Goal: Transaction & Acquisition: Download file/media

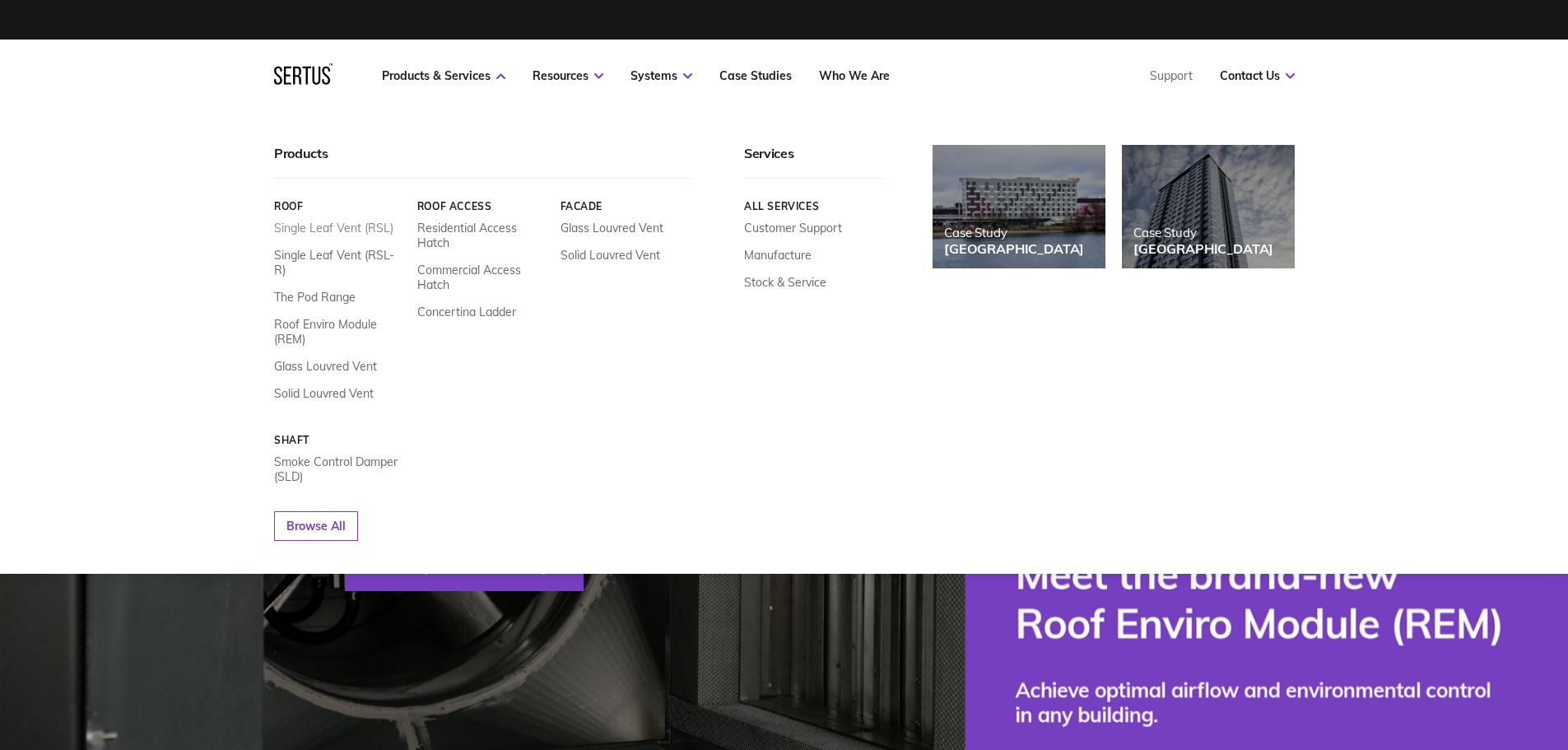
click at [377, 231] on link "Single Leaf Vent (RSL)" at bounding box center [333, 227] width 119 height 15
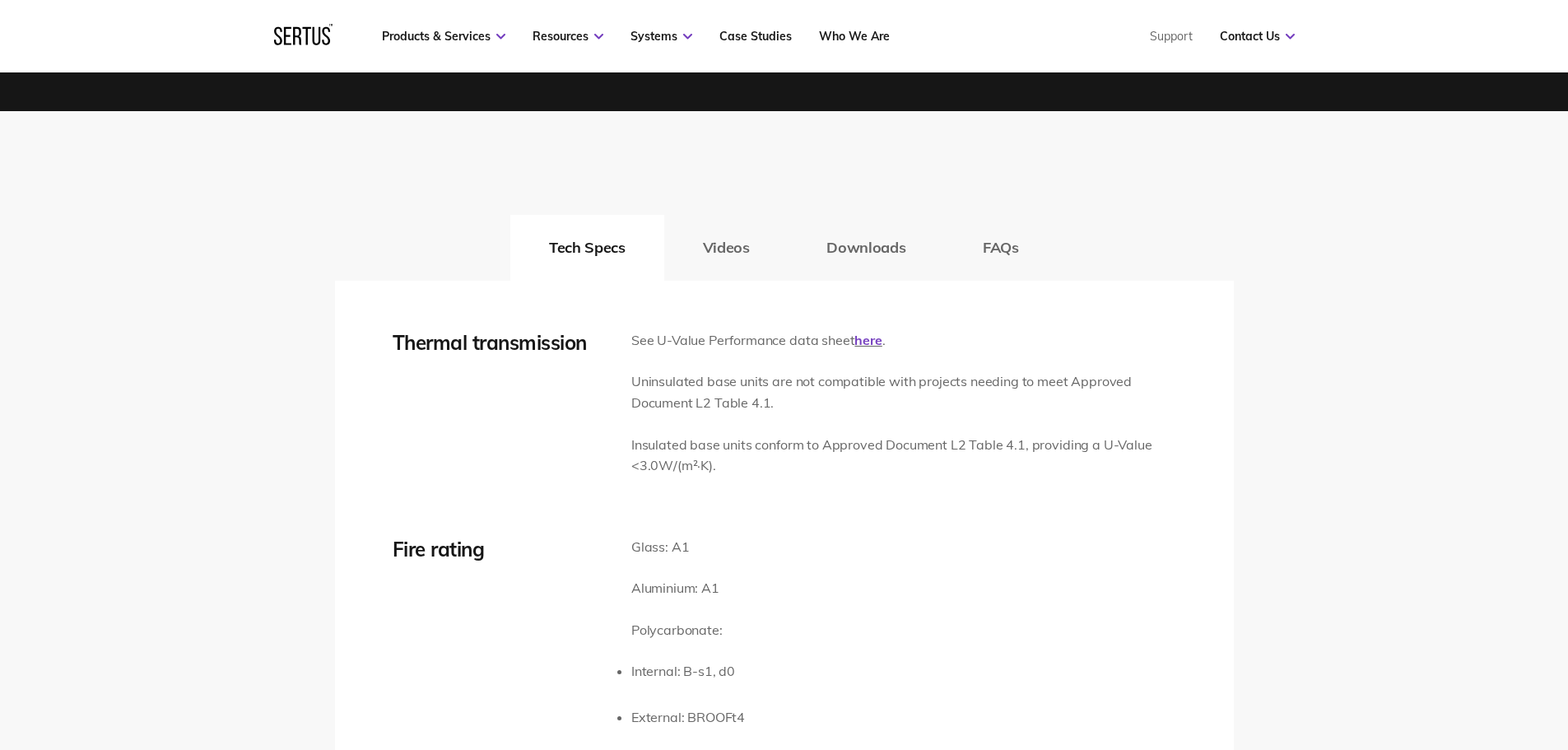
scroll to position [2414, 0]
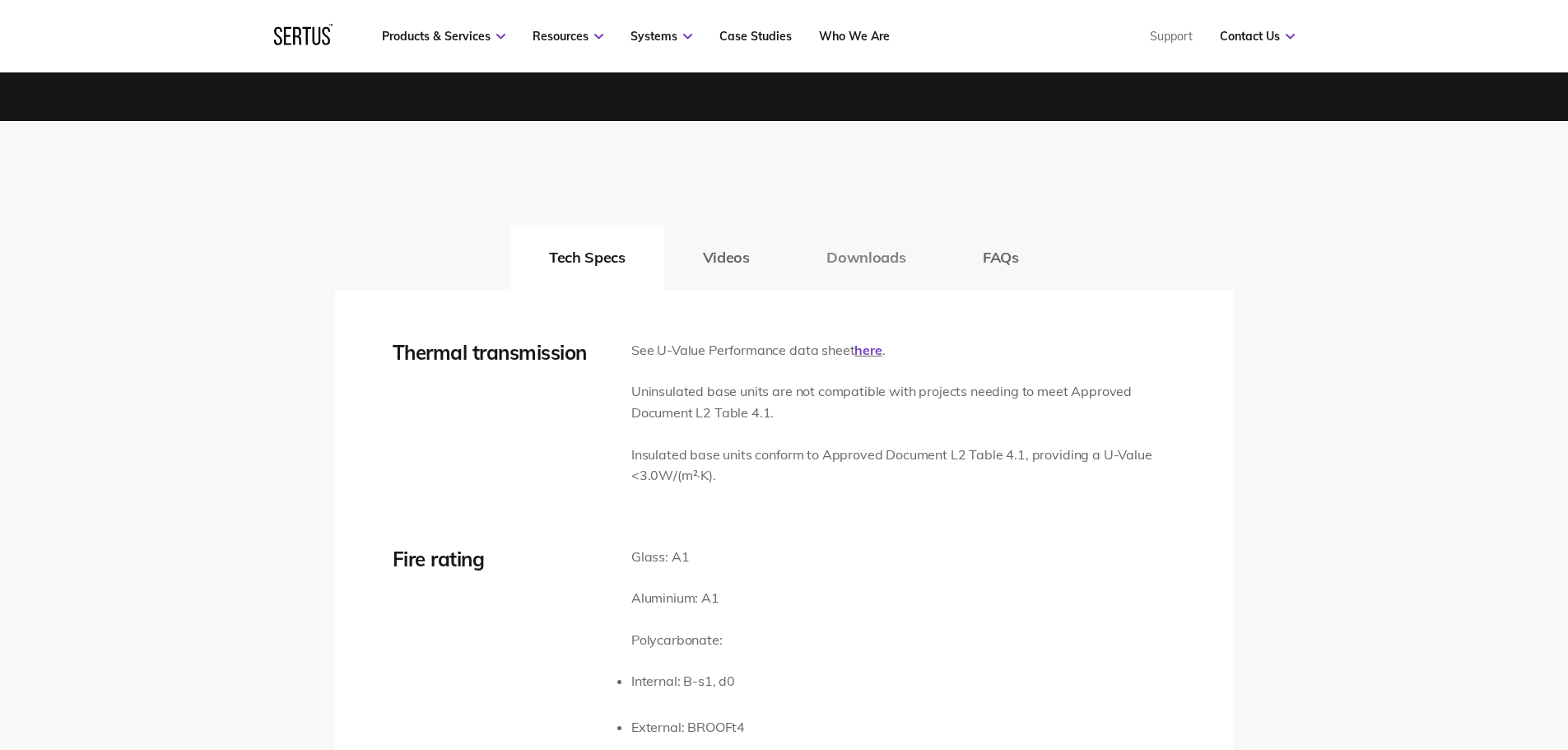
click at [849, 257] on button "Downloads" at bounding box center [865, 258] width 156 height 66
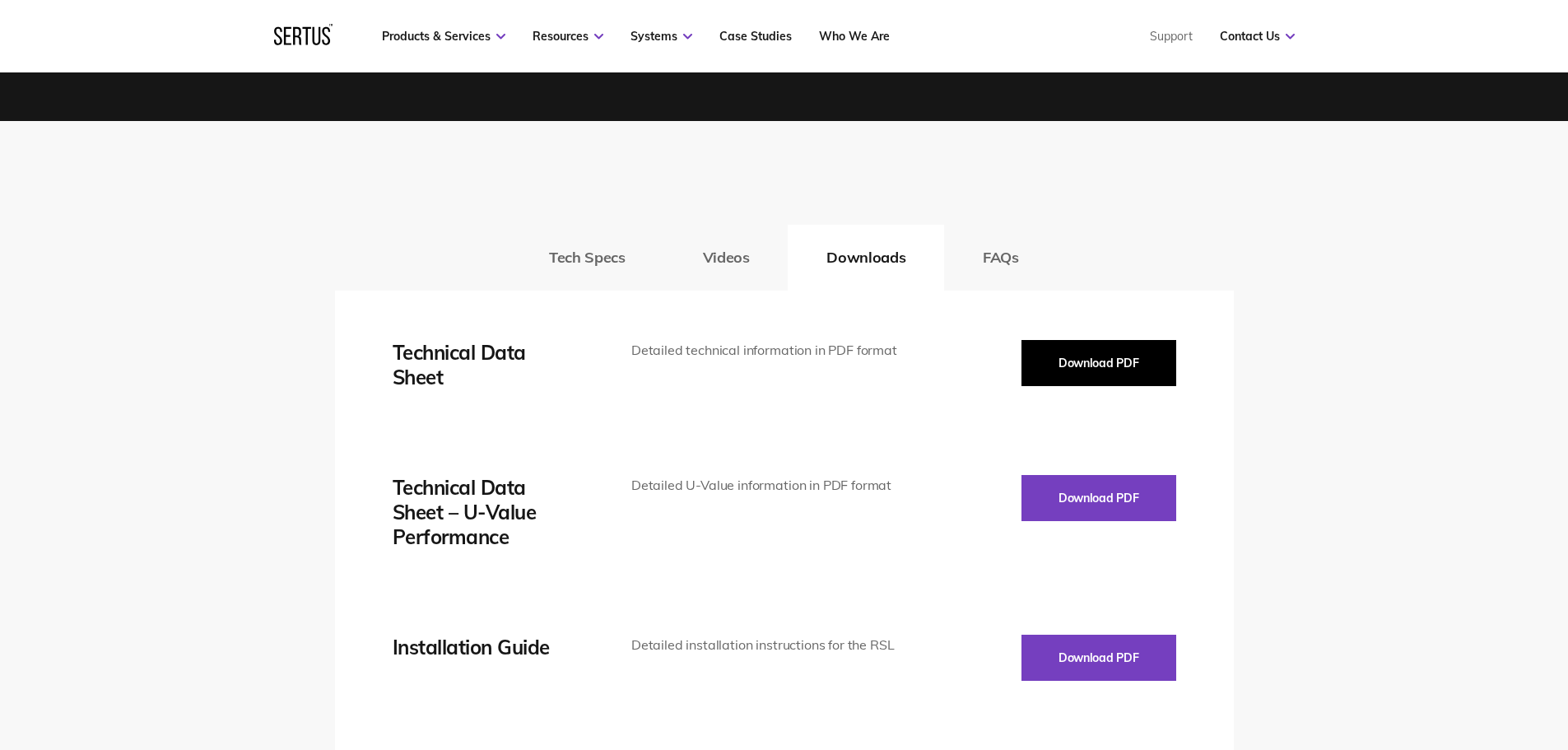
click at [1122, 350] on button "Download PDF" at bounding box center [1098, 363] width 154 height 46
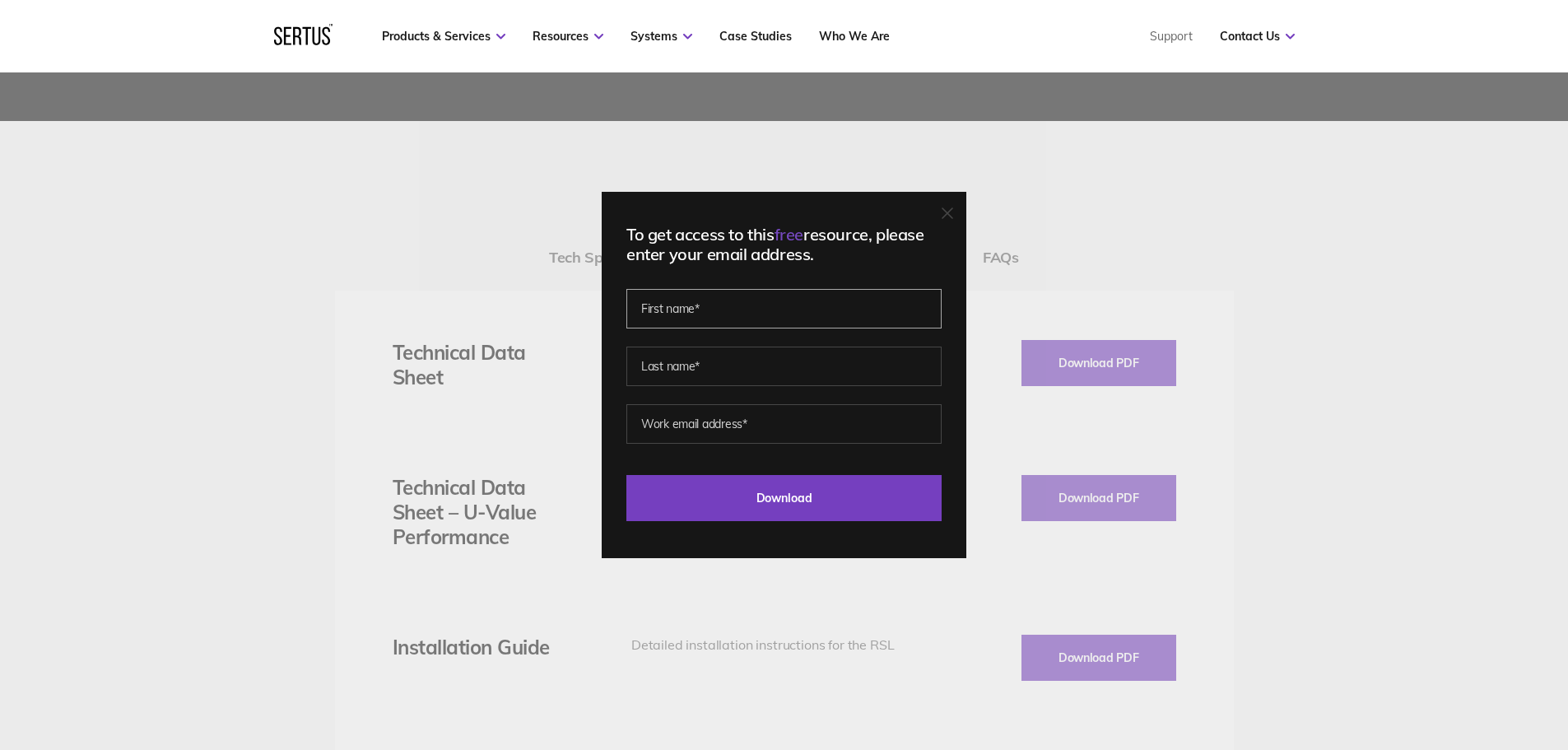
click at [714, 310] on input "text" at bounding box center [784, 309] width 316 height 39
type input "[PERSON_NAME]"
click at [737, 413] on input "email" at bounding box center [784, 424] width 316 height 39
type input "[PERSON_NAME][EMAIL_ADDRESS][DOMAIN_NAME]"
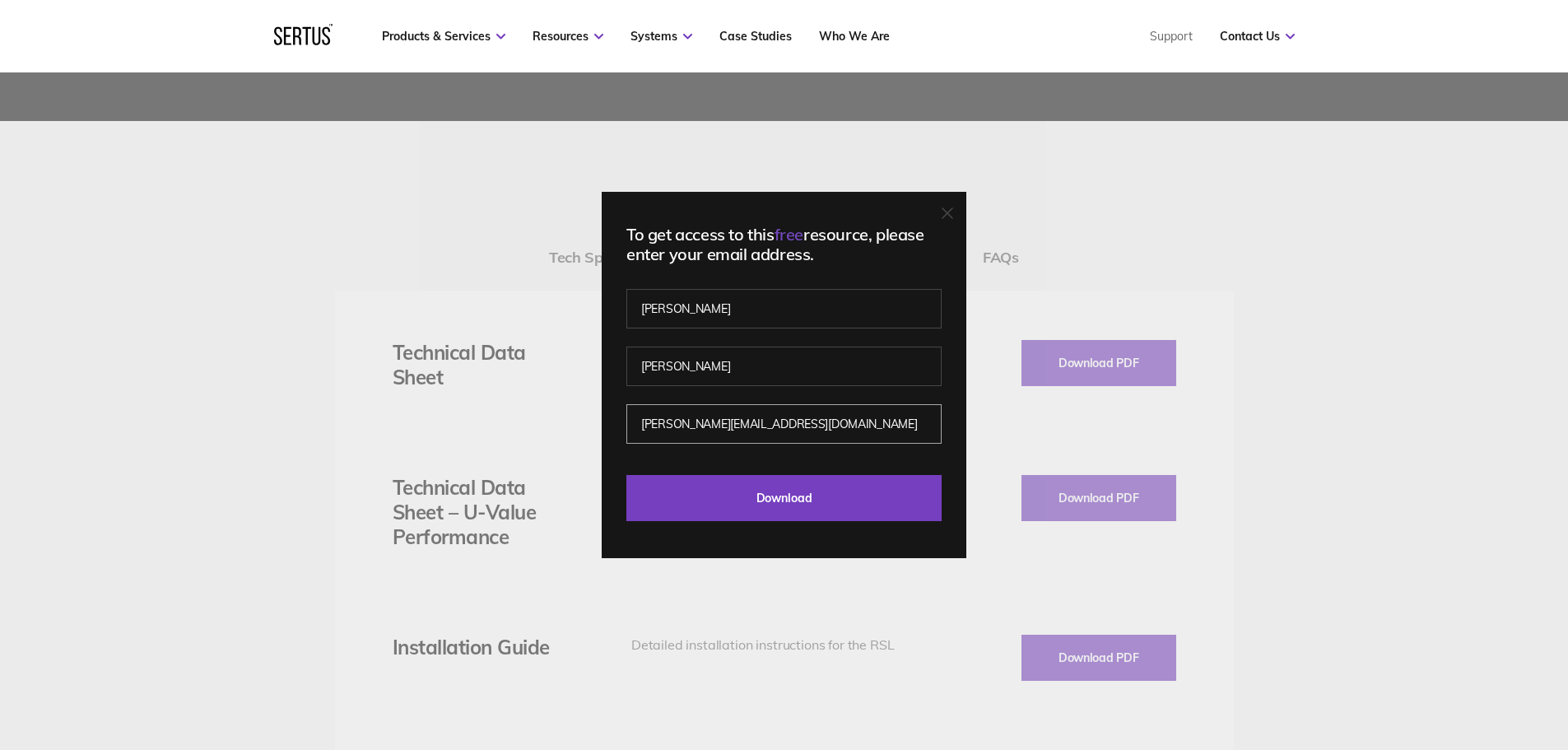
drag, startPoint x: 800, startPoint y: 428, endPoint x: 461, endPoint y: 421, distance: 339.1
click at [461, 421] on div "To get access to this free resource, please enter your email address. [PERSON_N…" at bounding box center [784, 375] width 1568 height 750
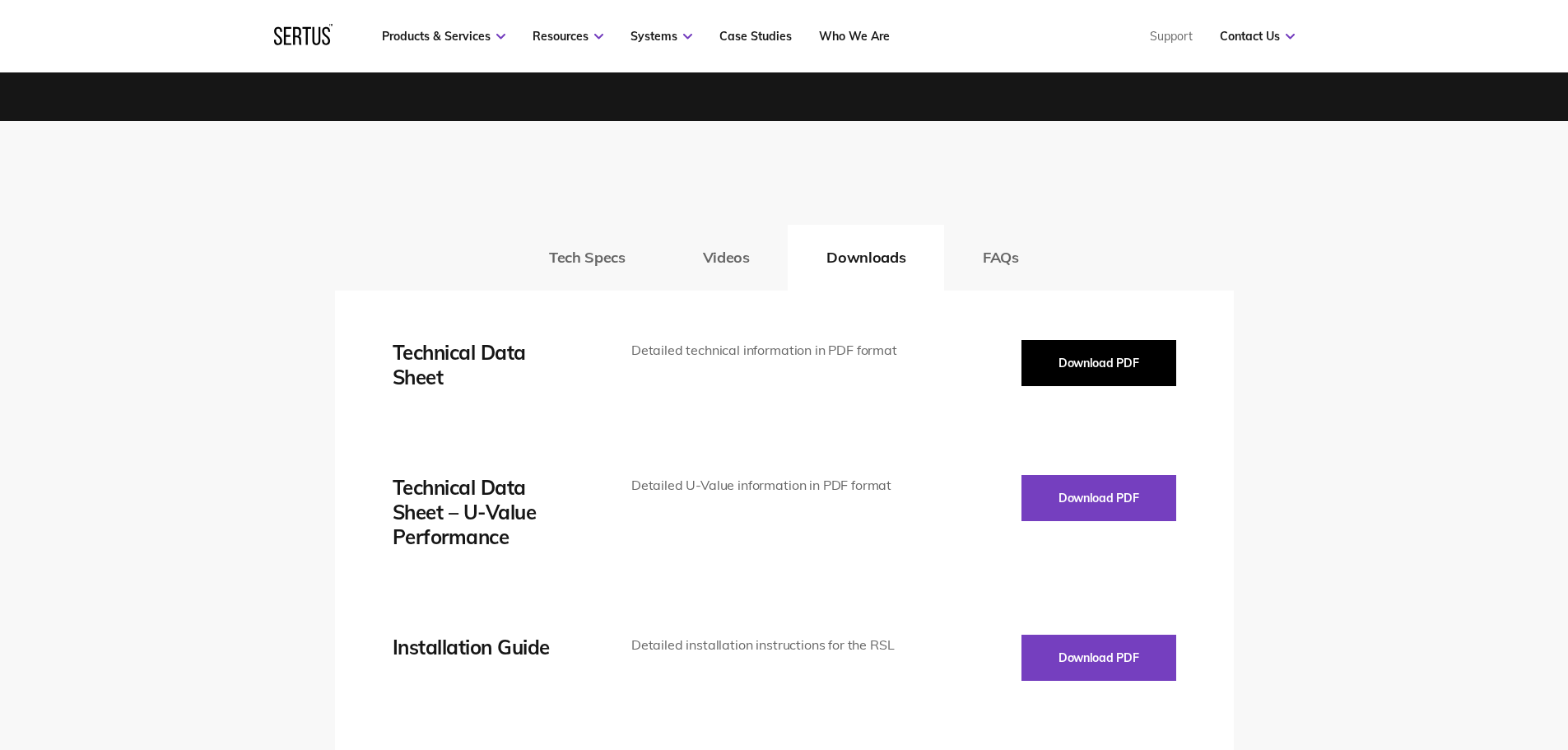
click at [1096, 361] on button "Download PDF" at bounding box center [1098, 363] width 154 height 46
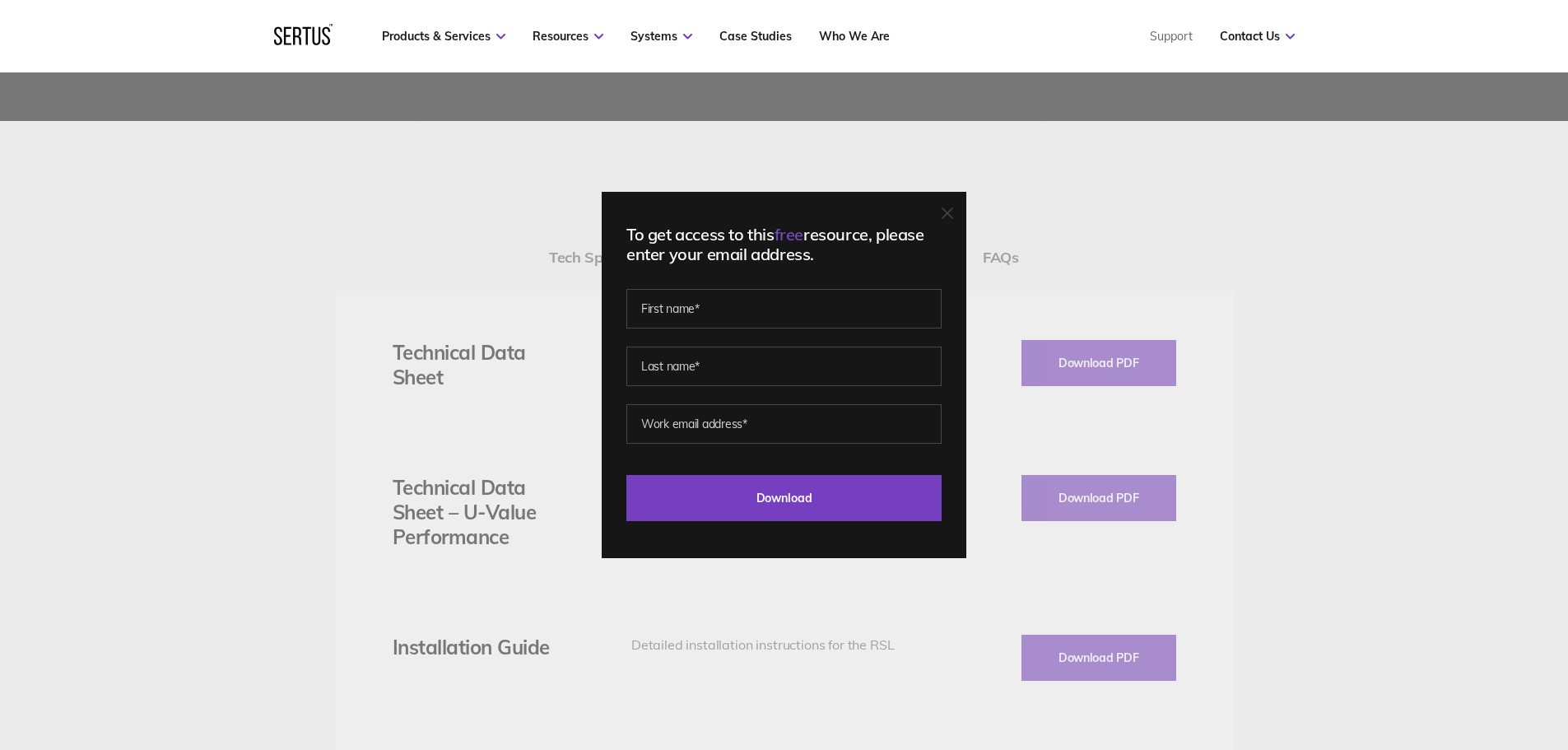
click at [728, 337] on fieldset at bounding box center [784, 354] width 316 height 115
click at [730, 310] on input "text" at bounding box center [784, 309] width 316 height 39
type input "[PERSON_NAME]"
click at [748, 425] on input "email" at bounding box center [784, 424] width 316 height 39
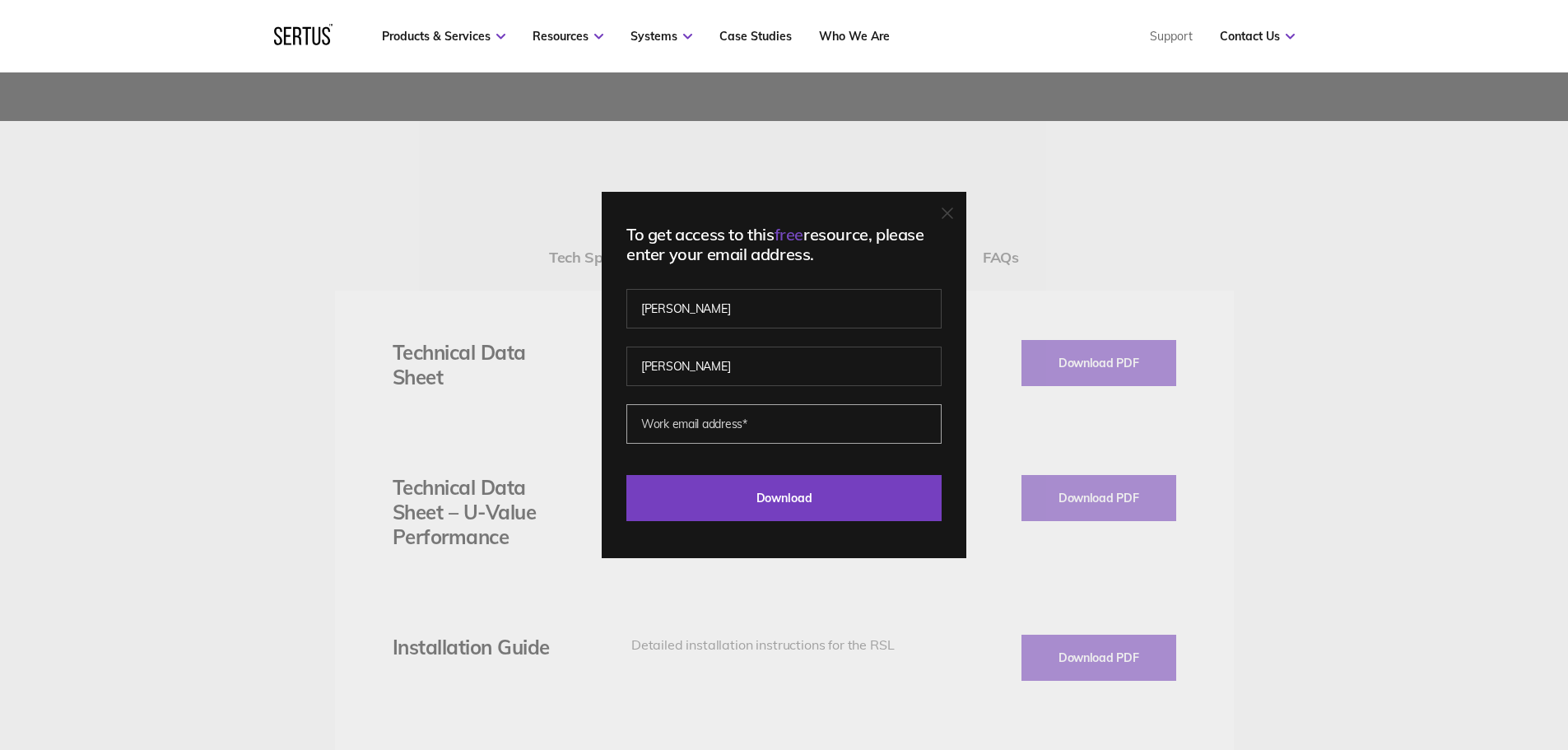
type input "[PERSON_NAME][EMAIL_ADDRESS][PERSON_NAME][DOMAIN_NAME]"
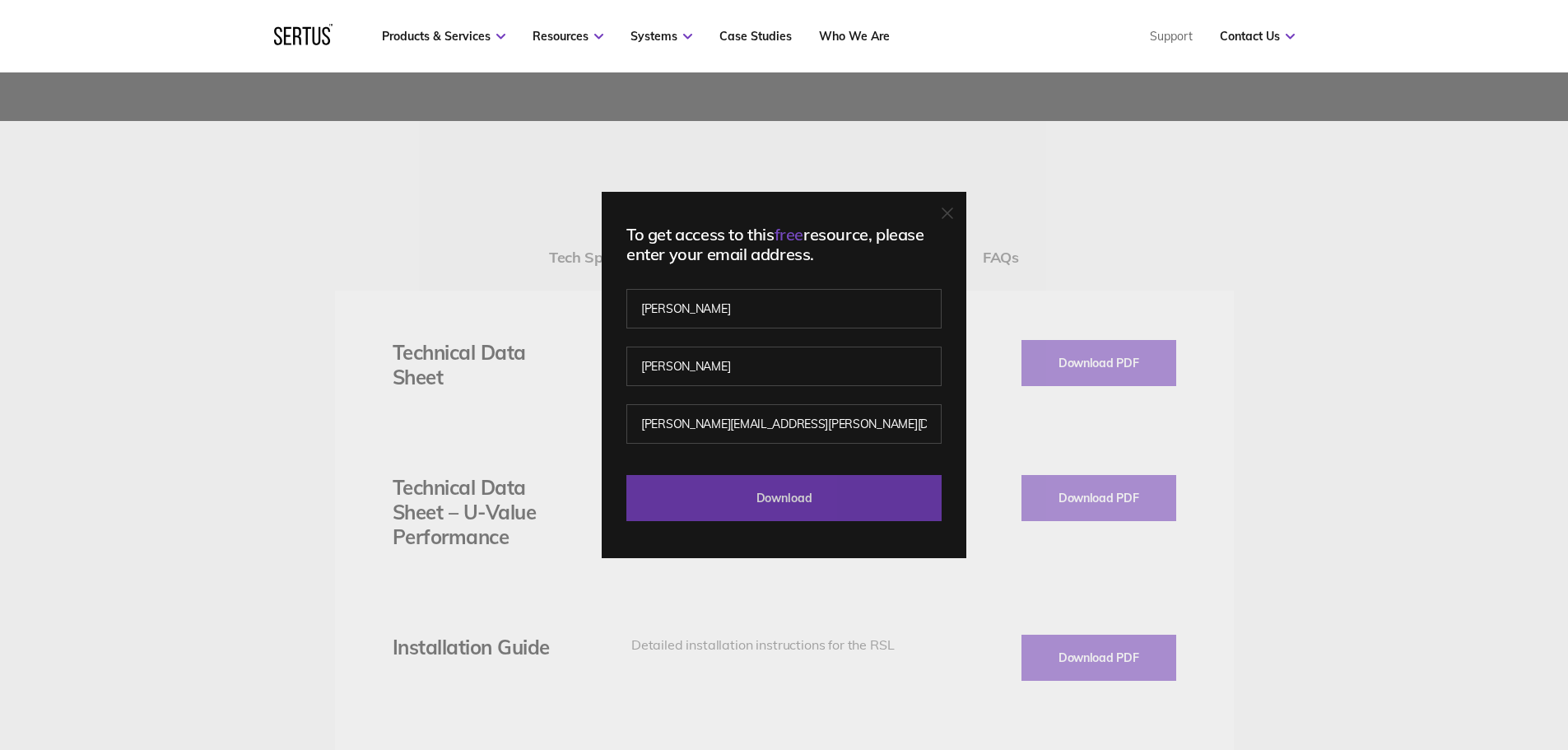
click at [813, 495] on input "Download" at bounding box center [784, 497] width 316 height 46
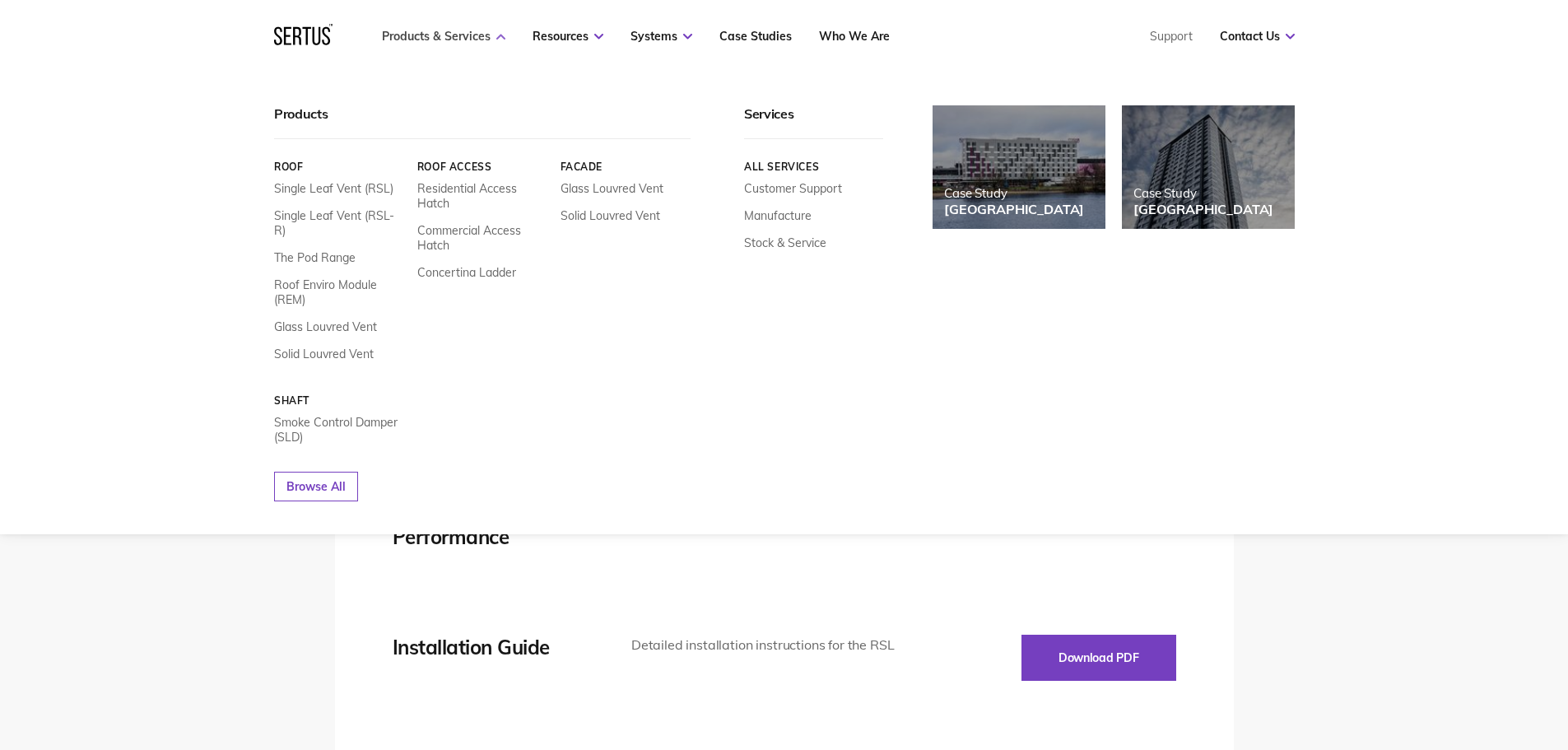
click at [457, 31] on link "Products & Services" at bounding box center [444, 35] width 124 height 15
